Goal: Navigation & Orientation: Go to known website

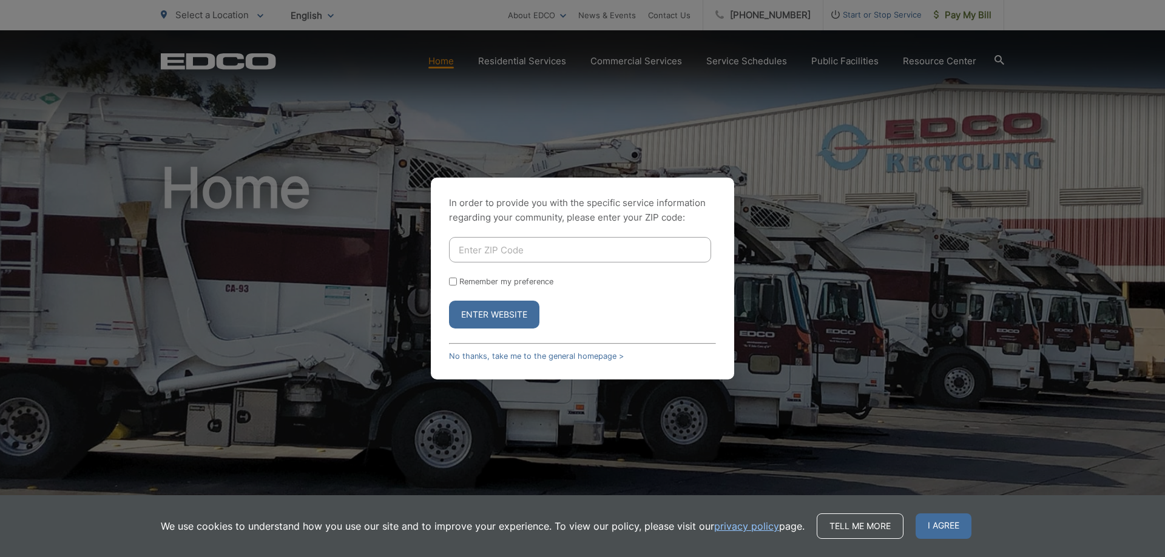
click at [531, 253] on input "Enter ZIP Code" at bounding box center [580, 249] width 262 height 25
type input "90604"
click at [449, 301] on button "Enter Website" at bounding box center [494, 315] width 90 height 28
click at [920, 522] on span "I agree" at bounding box center [943, 526] width 56 height 25
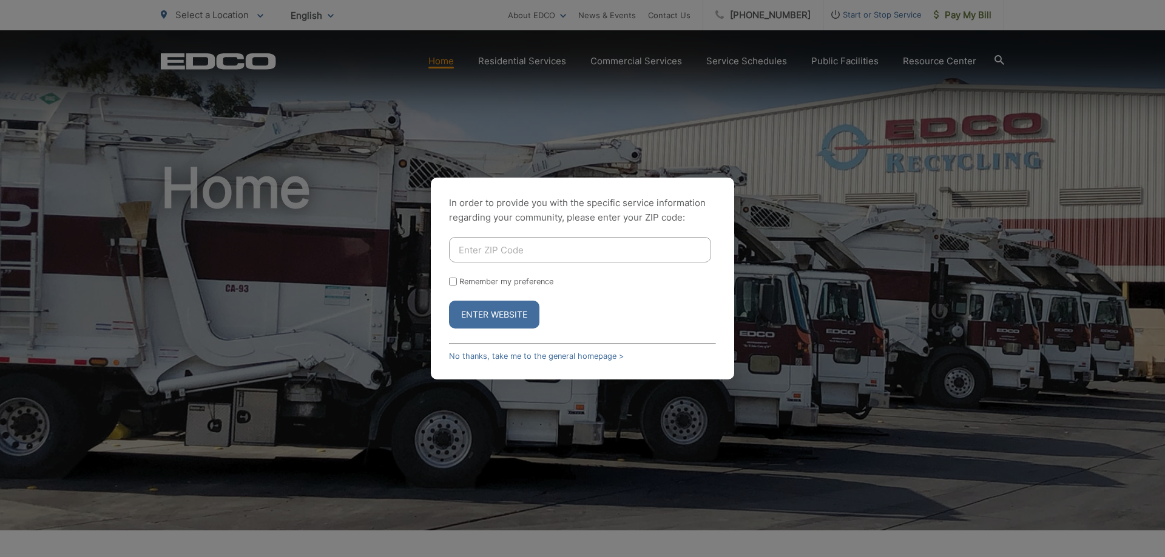
click at [472, 251] on input "Enter ZIP Code" at bounding box center [580, 249] width 262 height 25
type input "90638"
click at [450, 280] on input "Remember my preference" at bounding box center [453, 282] width 8 height 8
checkbox input "true"
click at [487, 304] on button "Enter Website" at bounding box center [494, 315] width 90 height 28
